Goal: Task Accomplishment & Management: Use online tool/utility

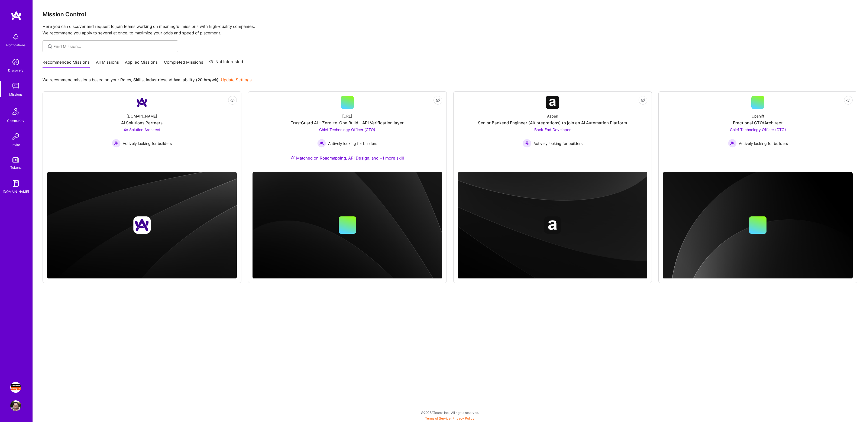
click at [16, 387] on img at bounding box center [15, 387] width 11 height 11
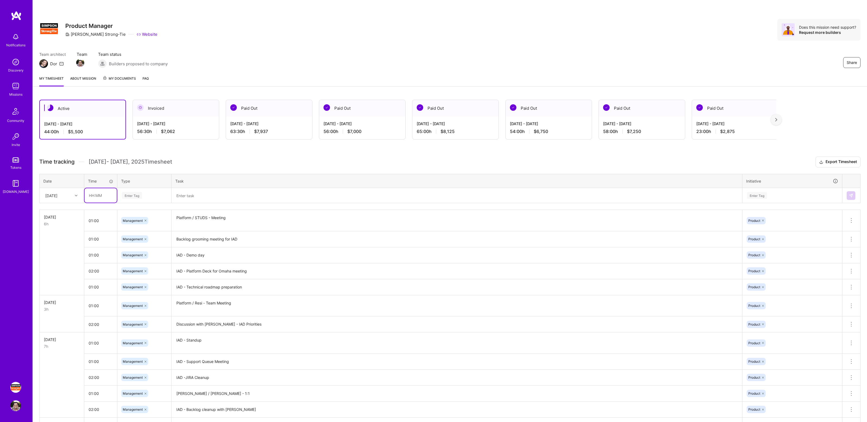
click at [97, 197] on input "text" at bounding box center [101, 195] width 32 height 14
type input "01:00"
type input "Manag"
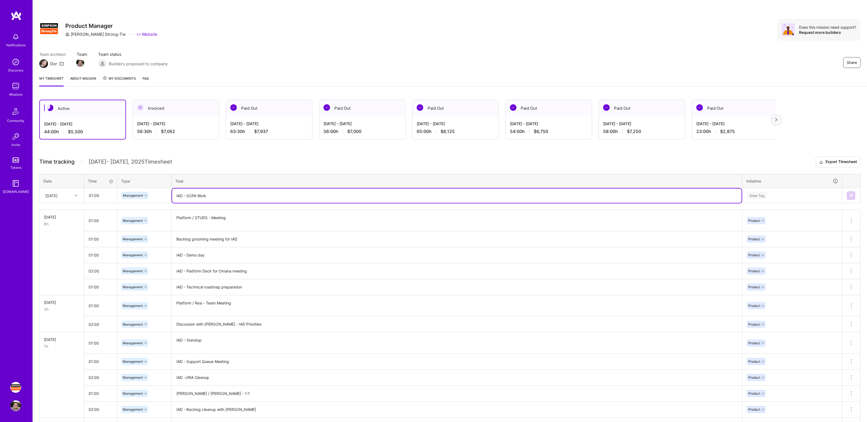
type textarea "IAD - SCPA Work"
click at [765, 194] on div "Enter Tag" at bounding box center [757, 195] width 20 height 8
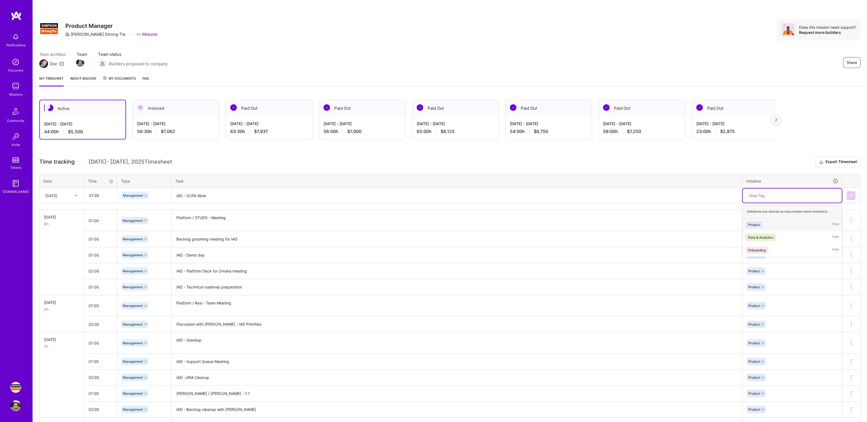
click at [767, 222] on div "Product Hide" at bounding box center [792, 224] width 99 height 13
click at [853, 195] on img at bounding box center [851, 195] width 4 height 4
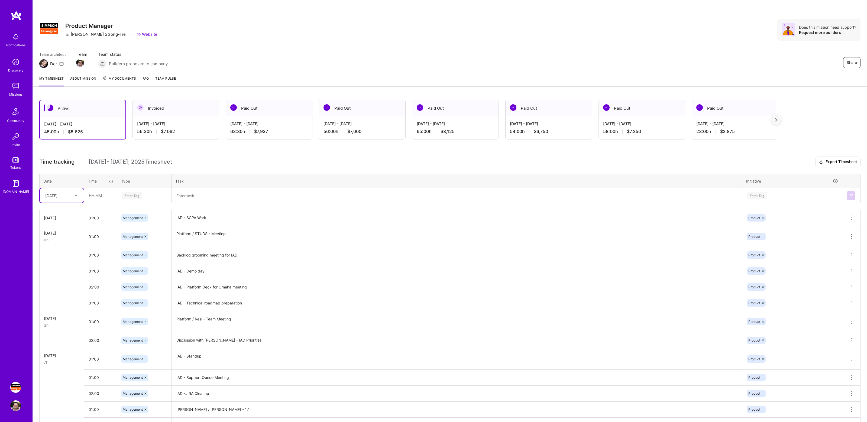
click at [248, 158] on h3 "Time tracking [DATE] - [DATE] Timesheet Export Timesheet" at bounding box center [449, 162] width 821 height 11
click at [553, 62] on div "Team architect Dor Team Team status Builders proposed to company Share" at bounding box center [449, 59] width 821 height 17
click at [521, 37] on div "Share Product Manager [PERSON_NAME]-Tie Website Does this mission need support?…" at bounding box center [449, 30] width 821 height 22
